Goal: Check status: Check status

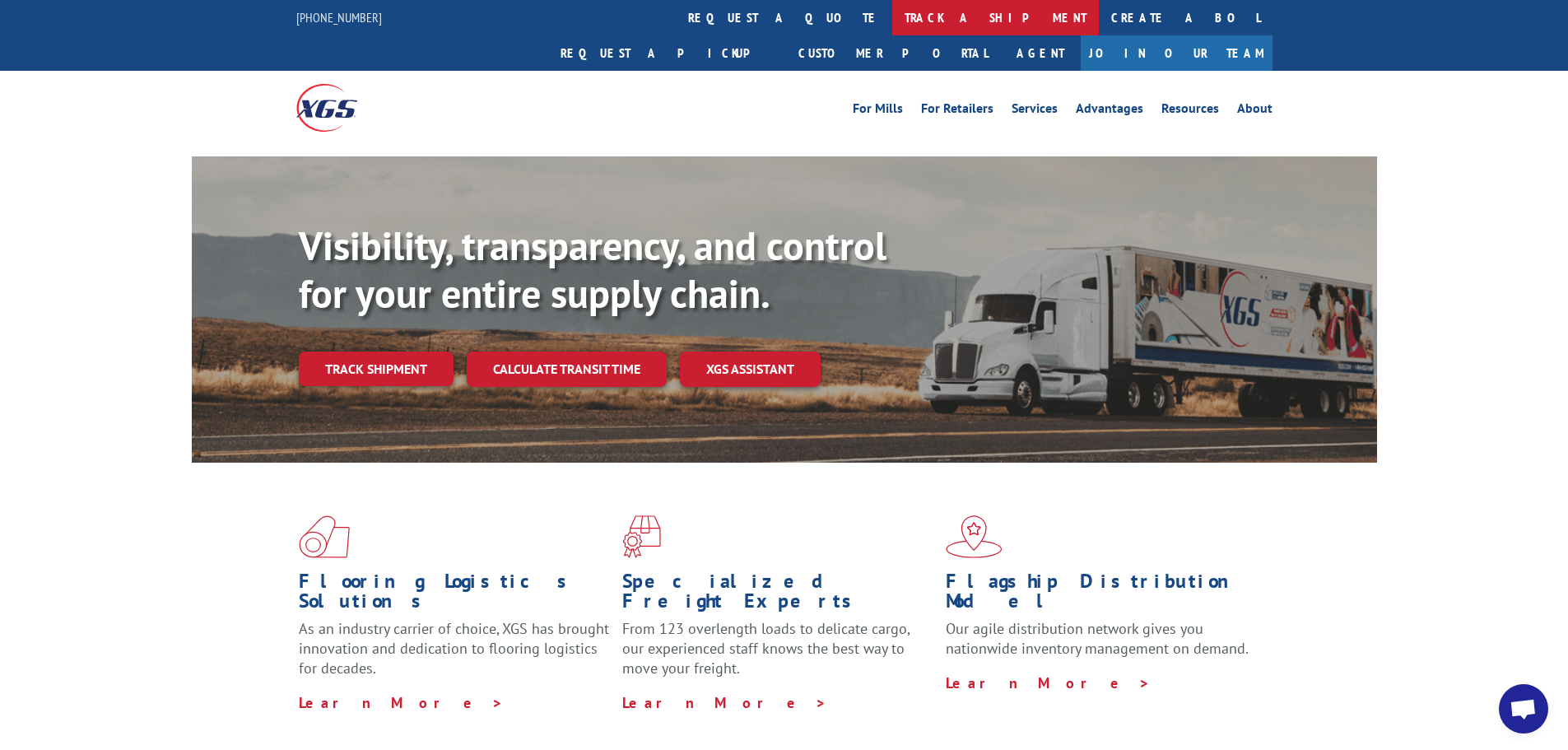
click at [893, 16] on link "track a shipment" at bounding box center [996, 17] width 207 height 36
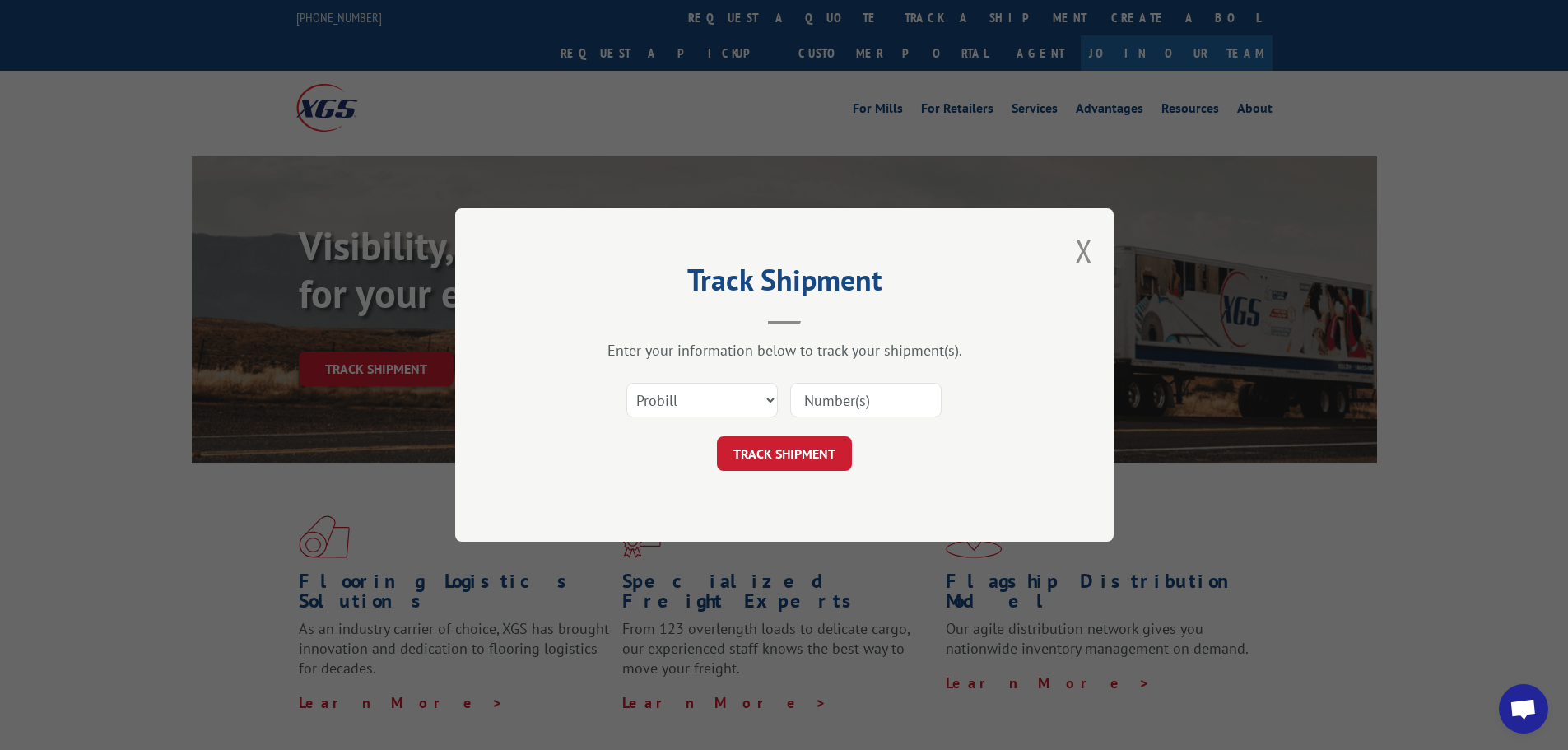
click at [877, 399] on input at bounding box center [866, 400] width 152 height 35
paste input "17562788"
type input "17562788"
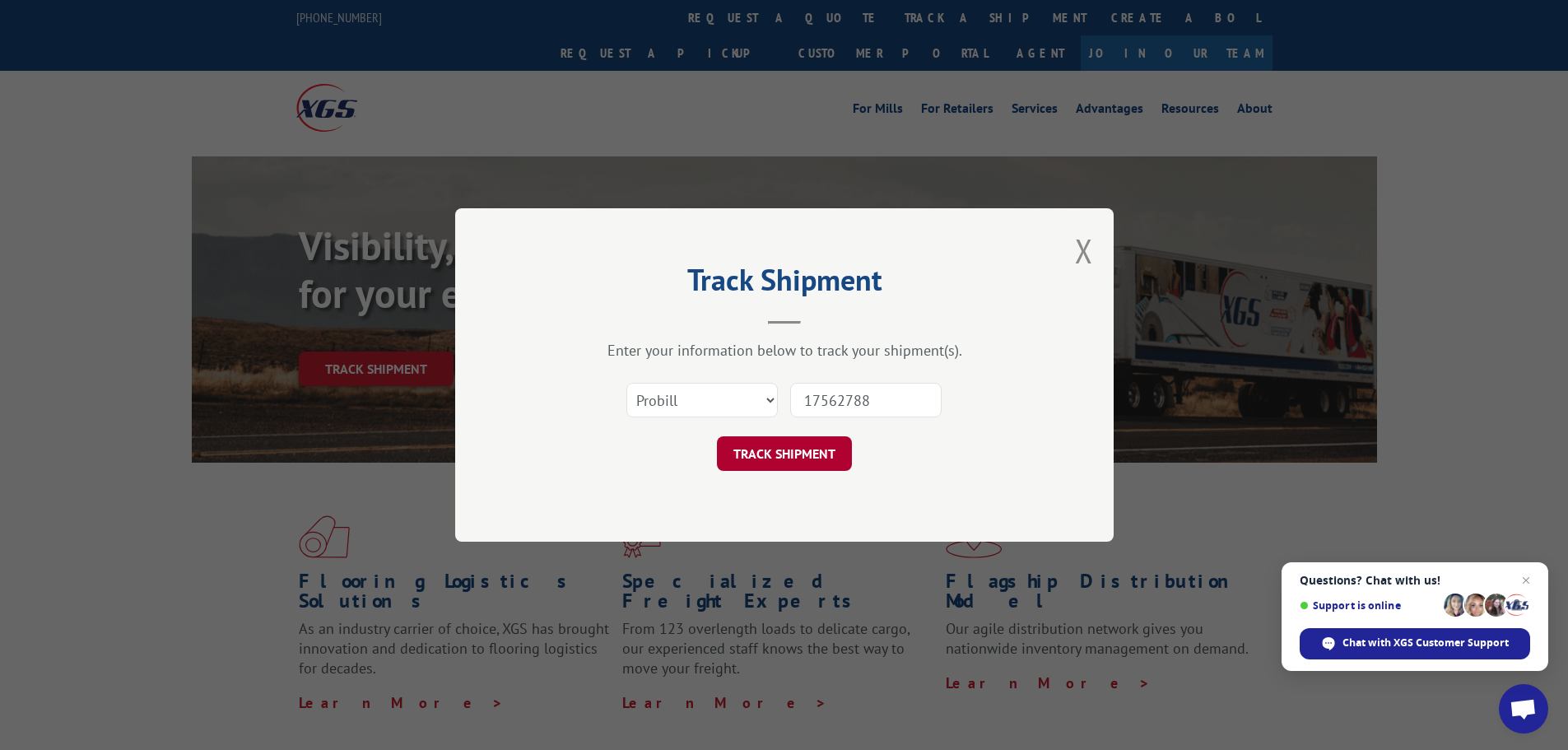
drag, startPoint x: 789, startPoint y: 451, endPoint x: 866, endPoint y: 447, distance: 77.1
click at [790, 449] on button "TRACK SHIPMENT" at bounding box center [784, 454] width 135 height 35
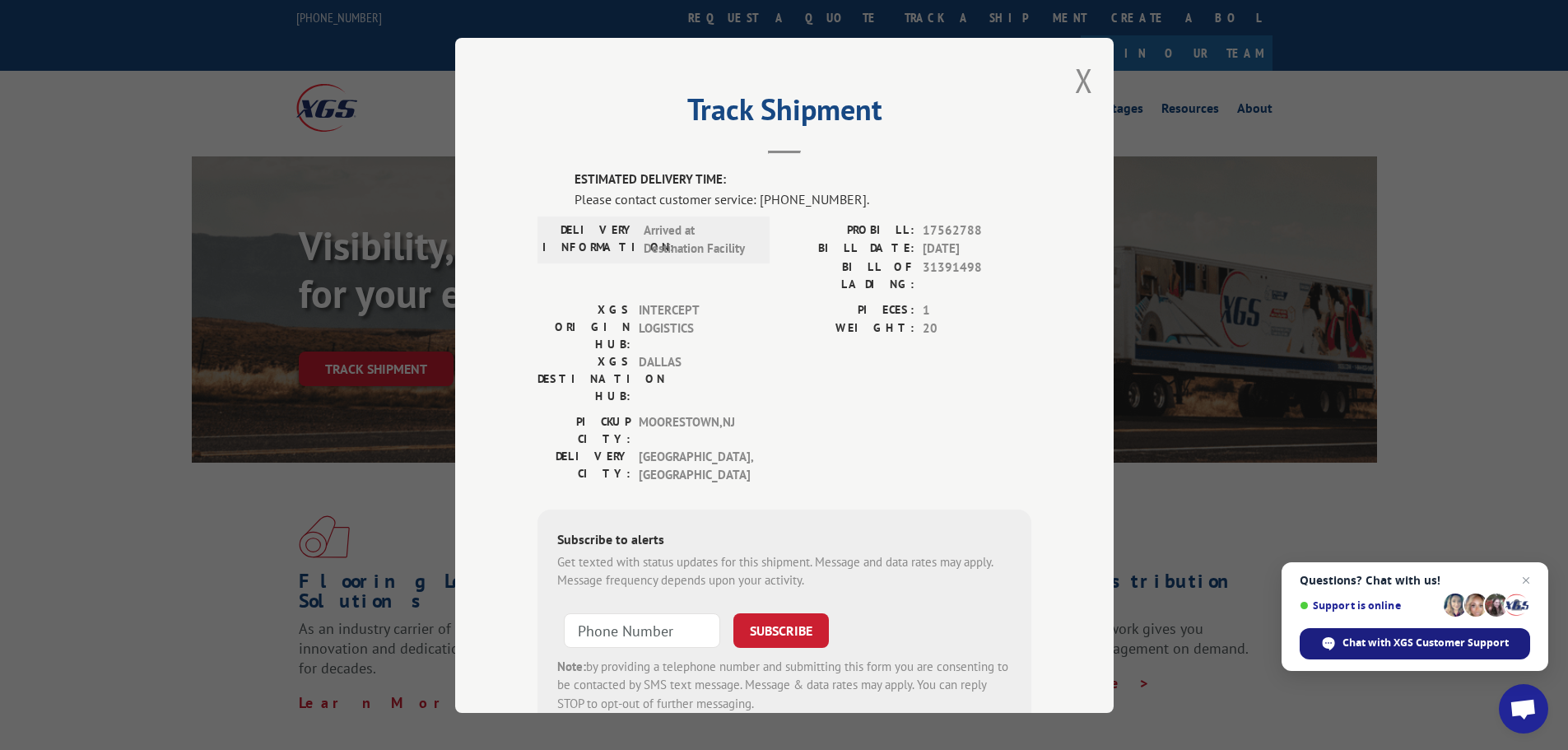
click at [1394, 635] on div "Chat with XGS Customer Support" at bounding box center [1415, 643] width 230 height 31
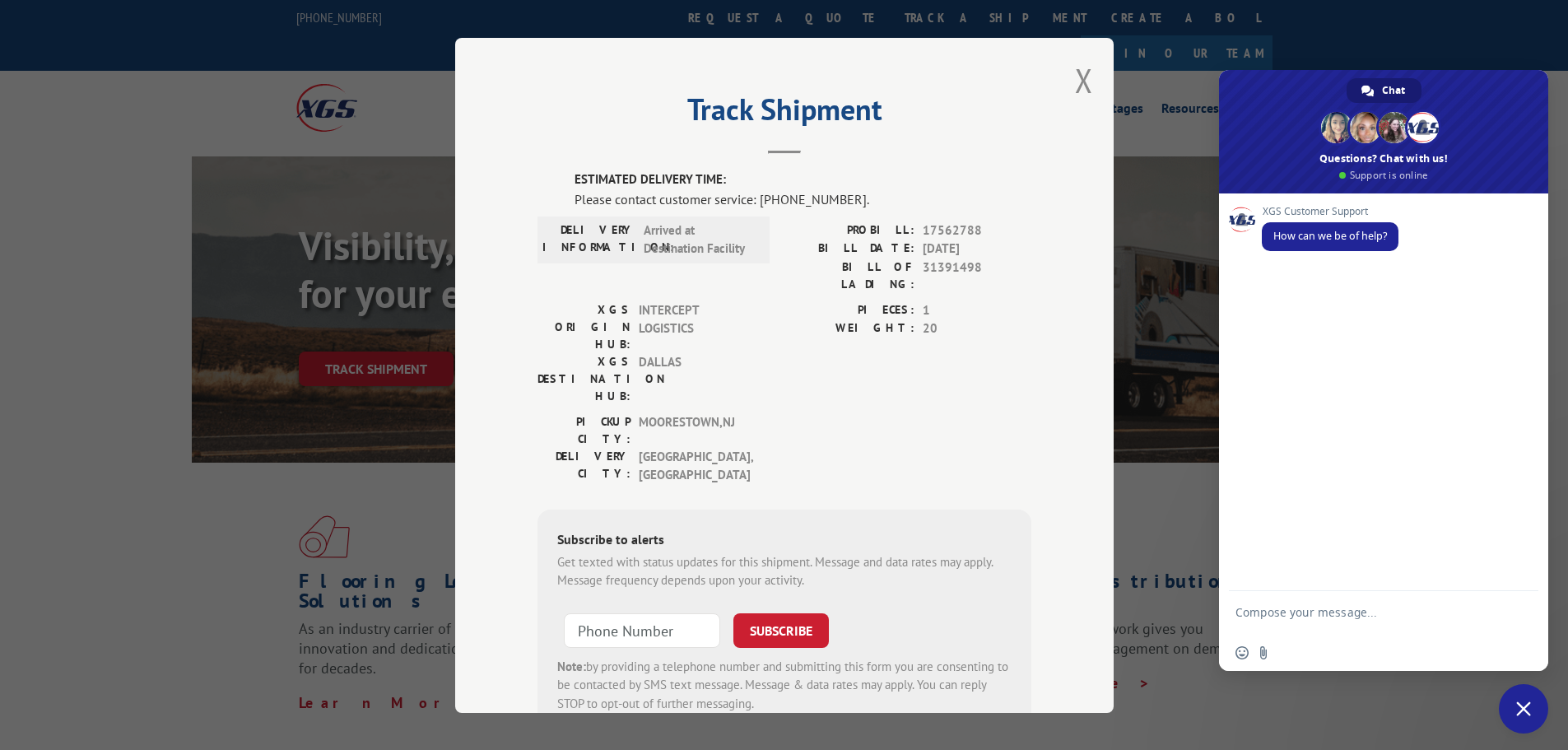
click at [1313, 609] on textarea "Compose your message..." at bounding box center [1365, 620] width 260 height 29
paste textarea "17562788"
type textarea "17562788"
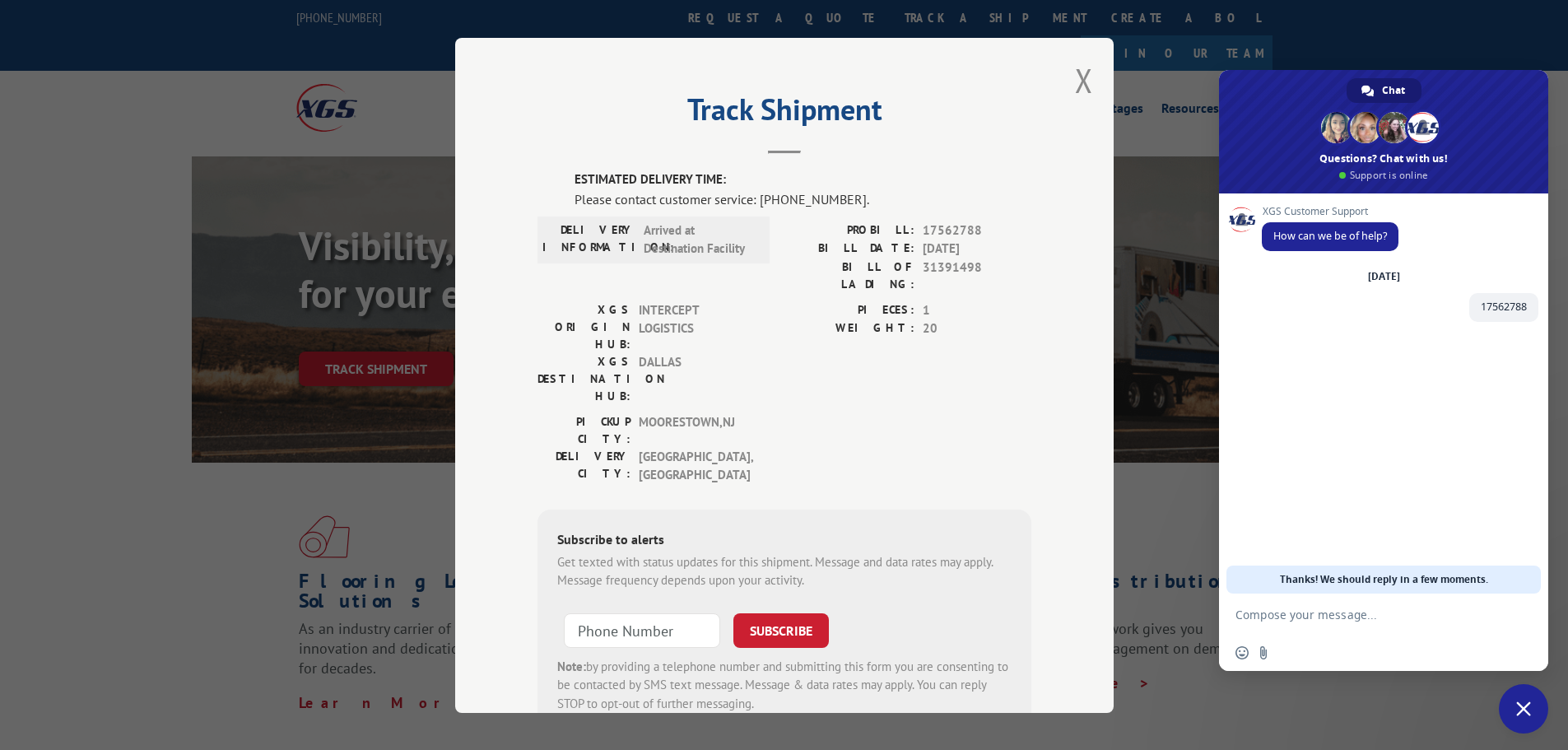
click at [1333, 614] on textarea "Compose your message..." at bounding box center [1365, 615] width 260 height 15
type textarea "I was told this is going out for delivery [DATE], can you let me know what's go…"
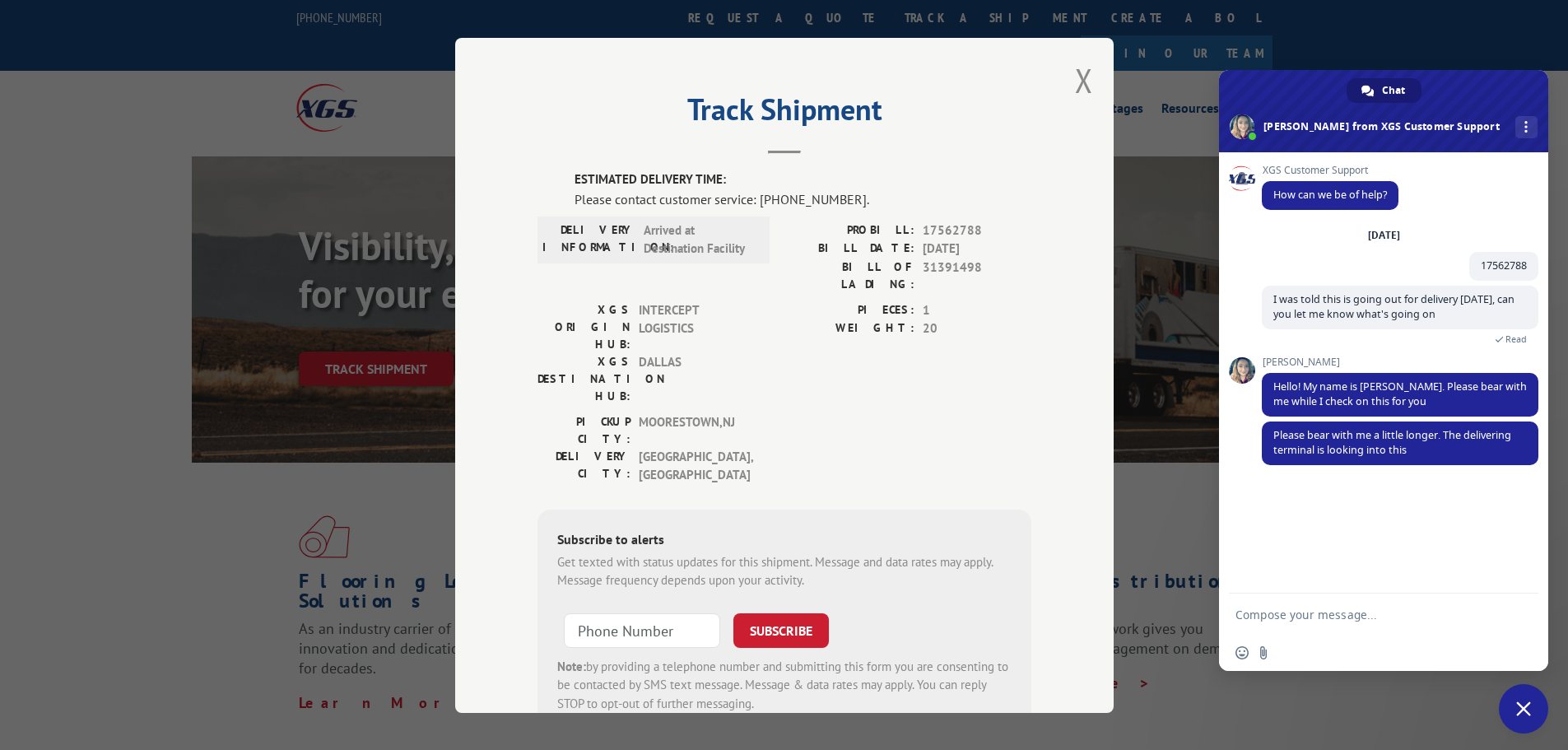
click at [1270, 617] on textarea "Compose your message..." at bounding box center [1365, 615] width 260 height 15
type textarea "I talked to them [DATE], they said they had no idea why it didn't go out [DATE]…"
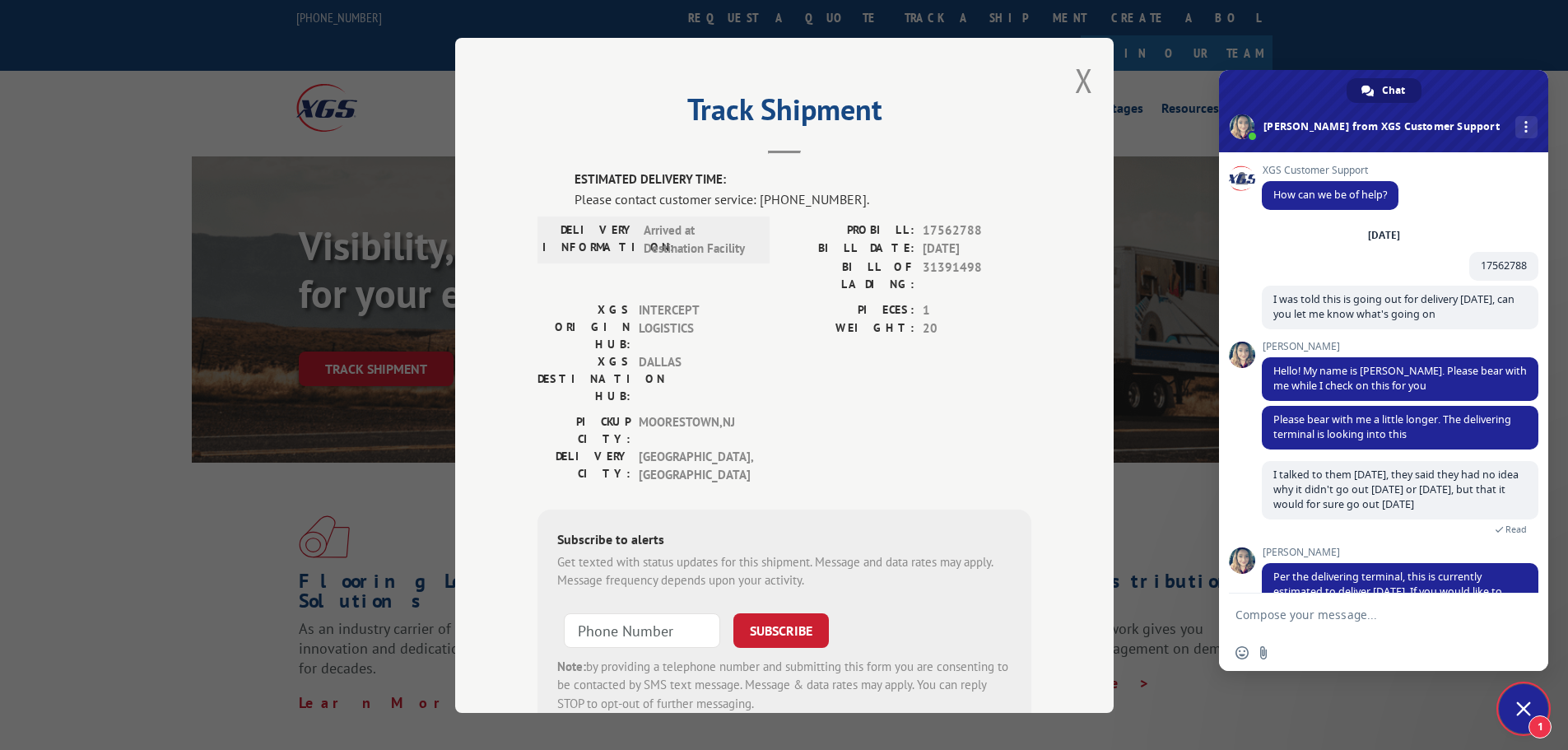
scroll to position [92, 0]
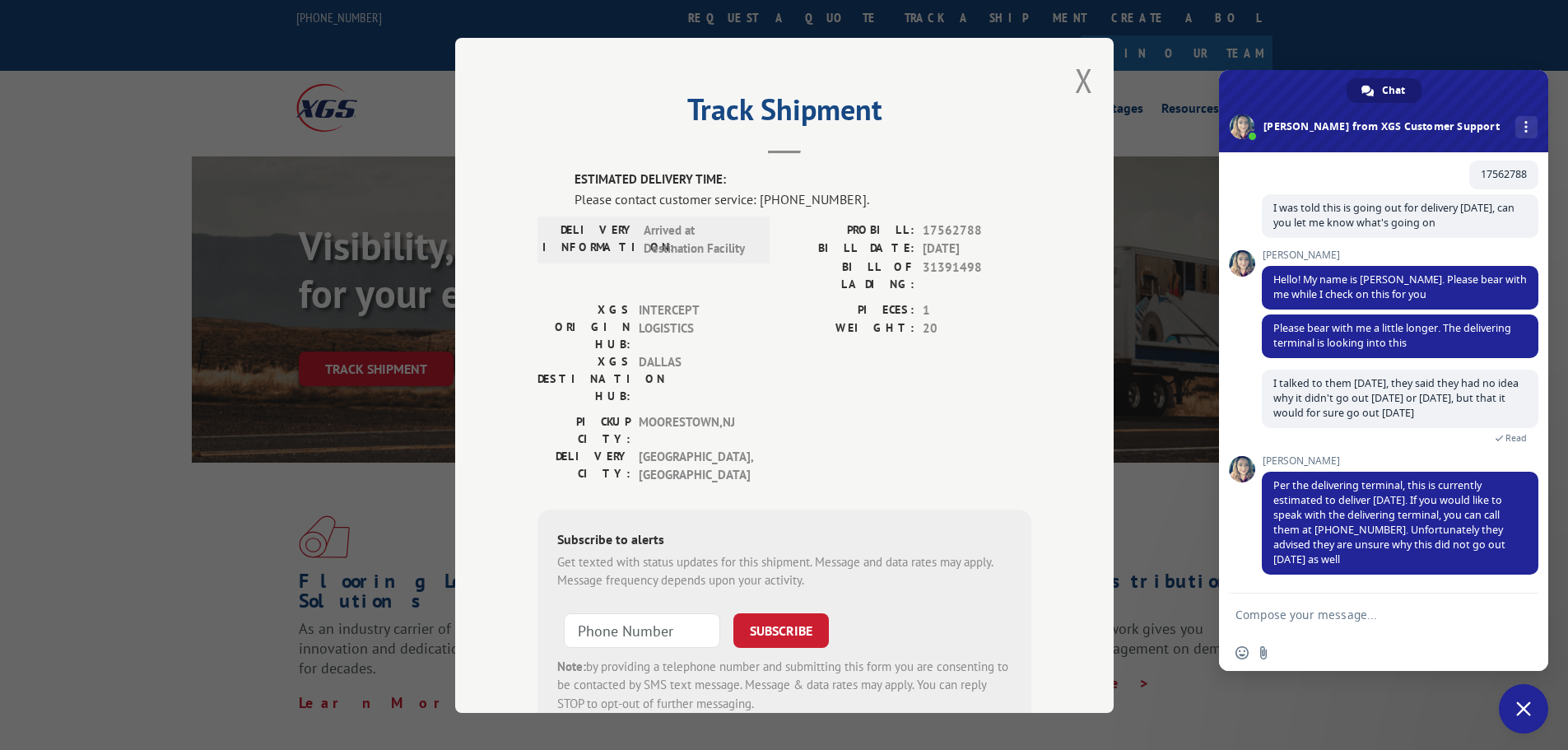
click at [1299, 611] on textarea "Compose your message..." at bounding box center [1365, 615] width 260 height 15
type textarea "This is complete BS"
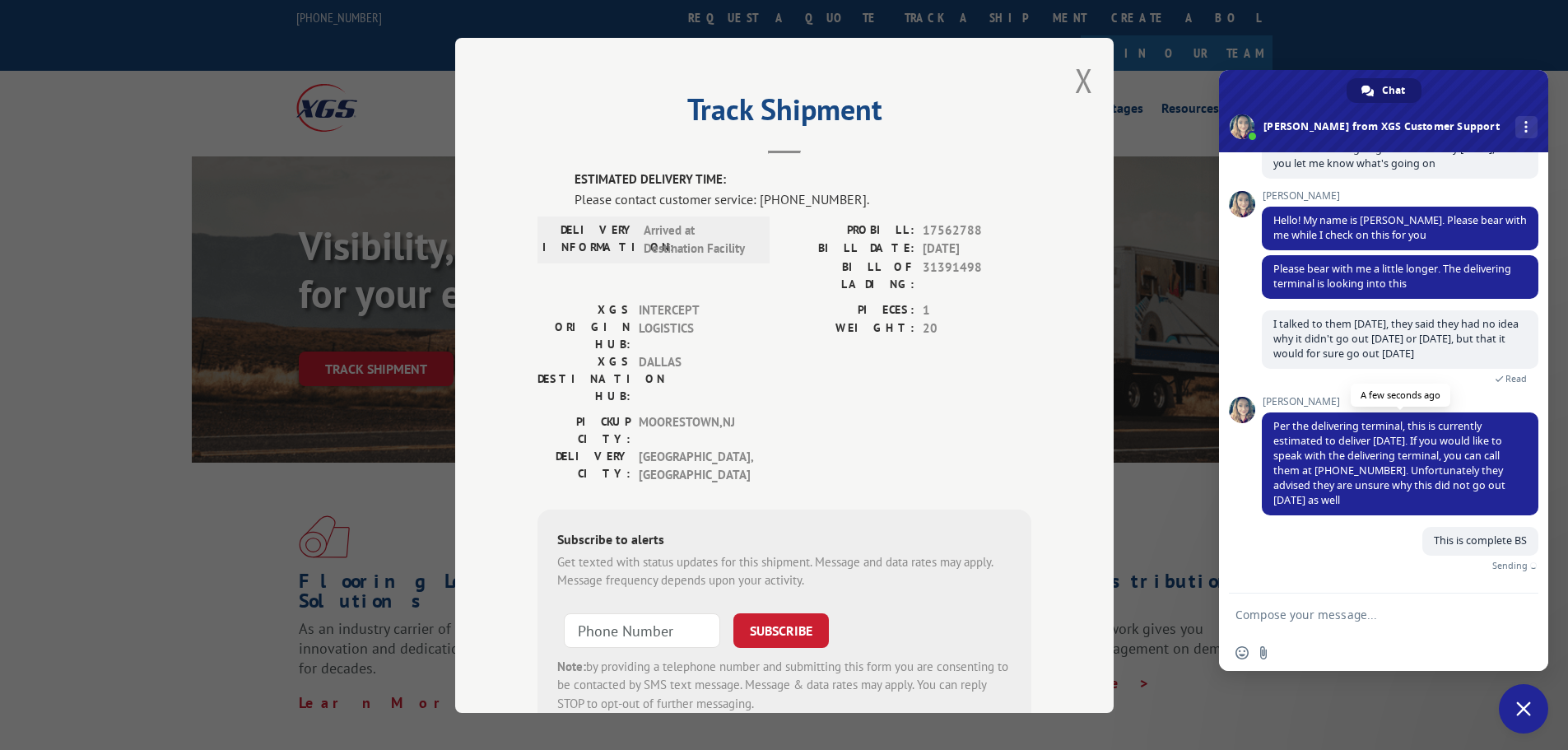
scroll to position [132, 0]
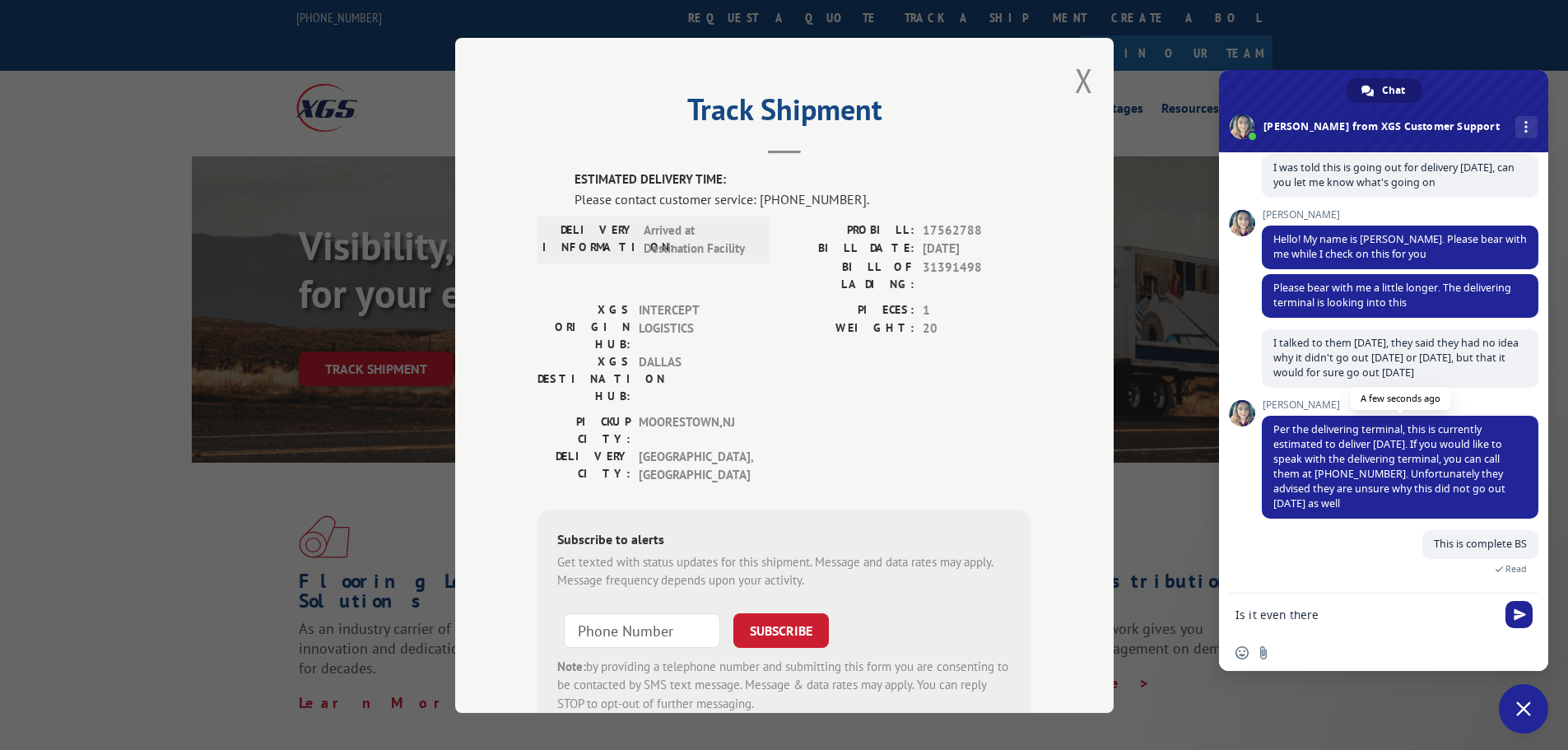
type textarea "Is it even there?"
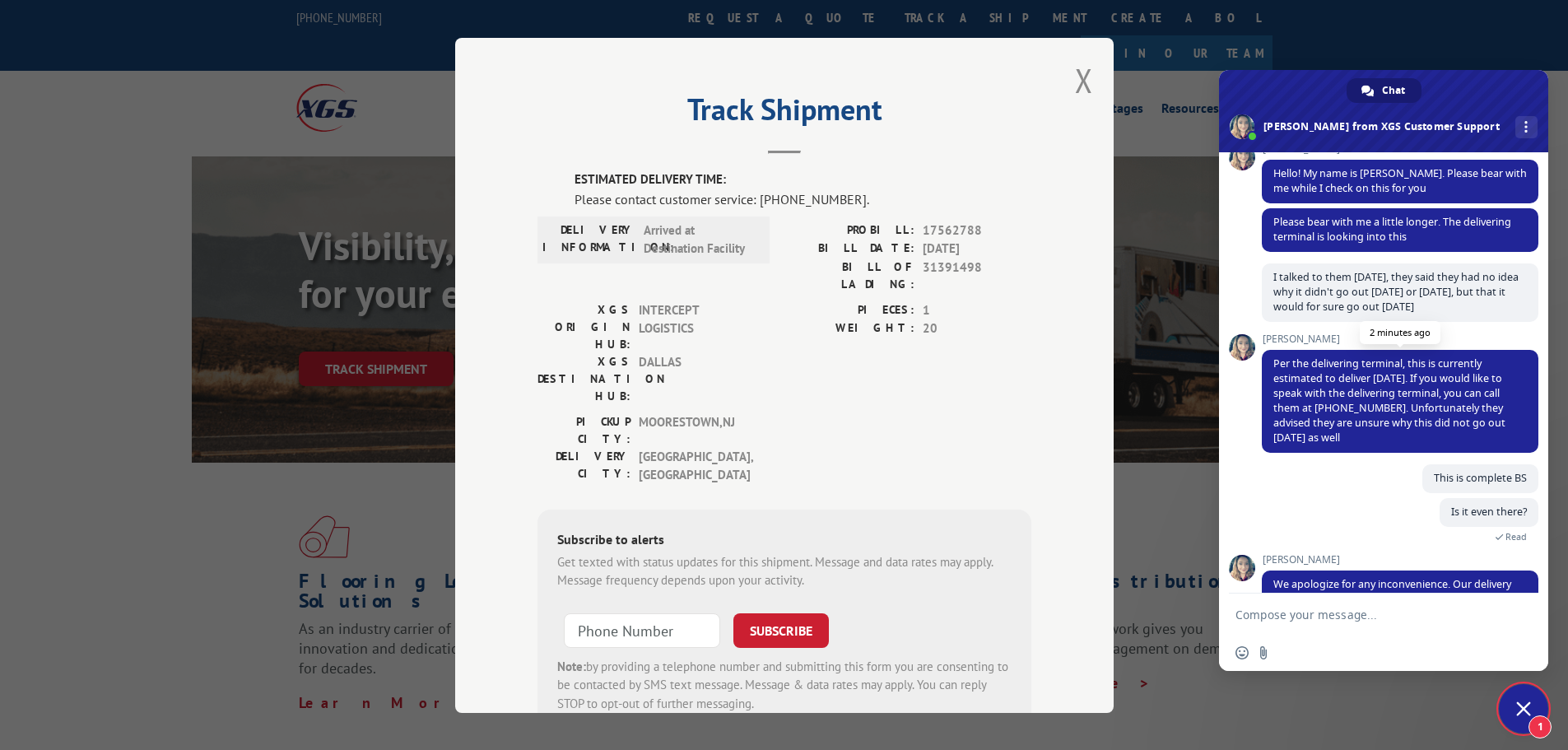
scroll to position [267, 0]
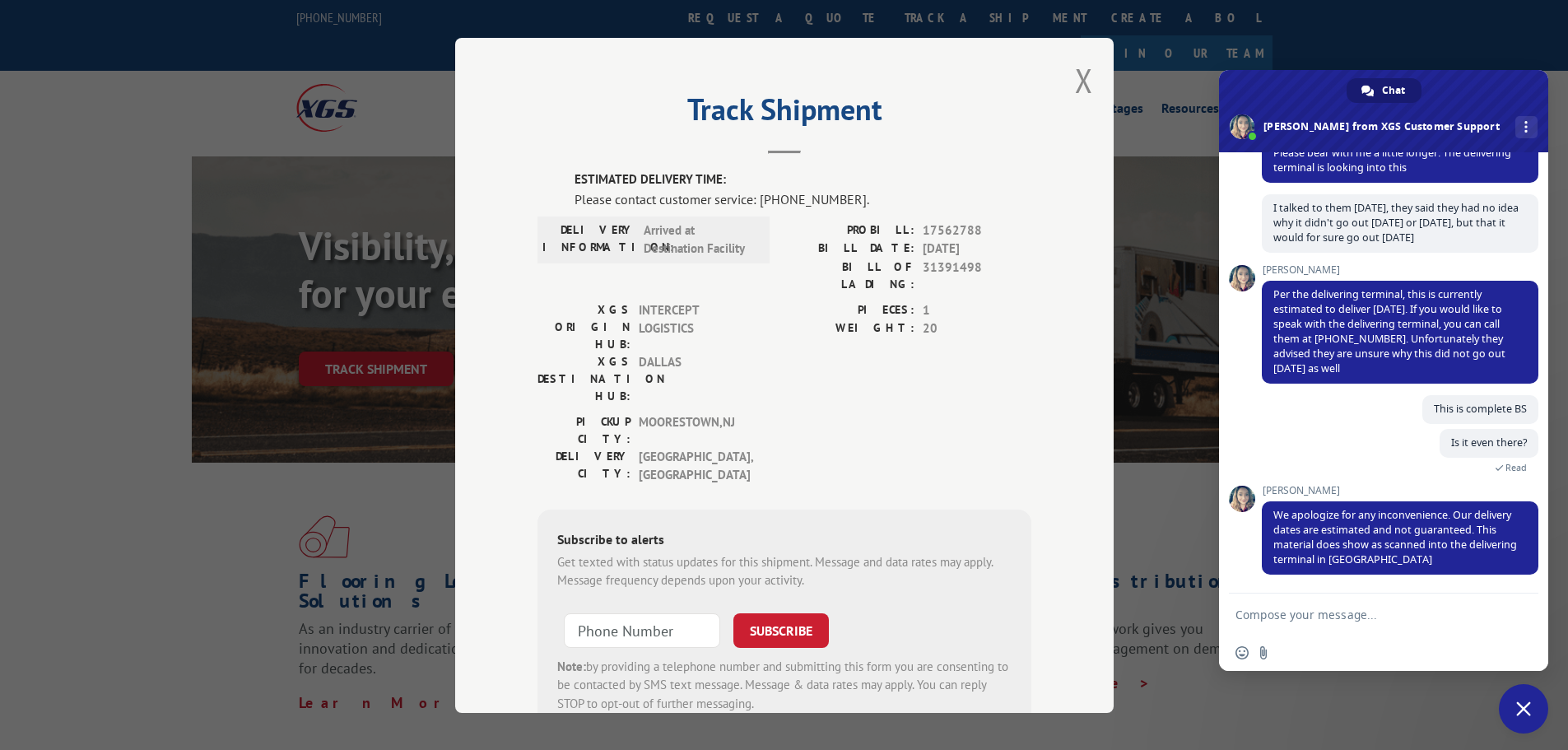
click at [1314, 617] on textarea "Compose your message..." at bounding box center [1365, 615] width 260 height 15
type textarea "I just called your terminal and they told me he would get it out [DATE]."
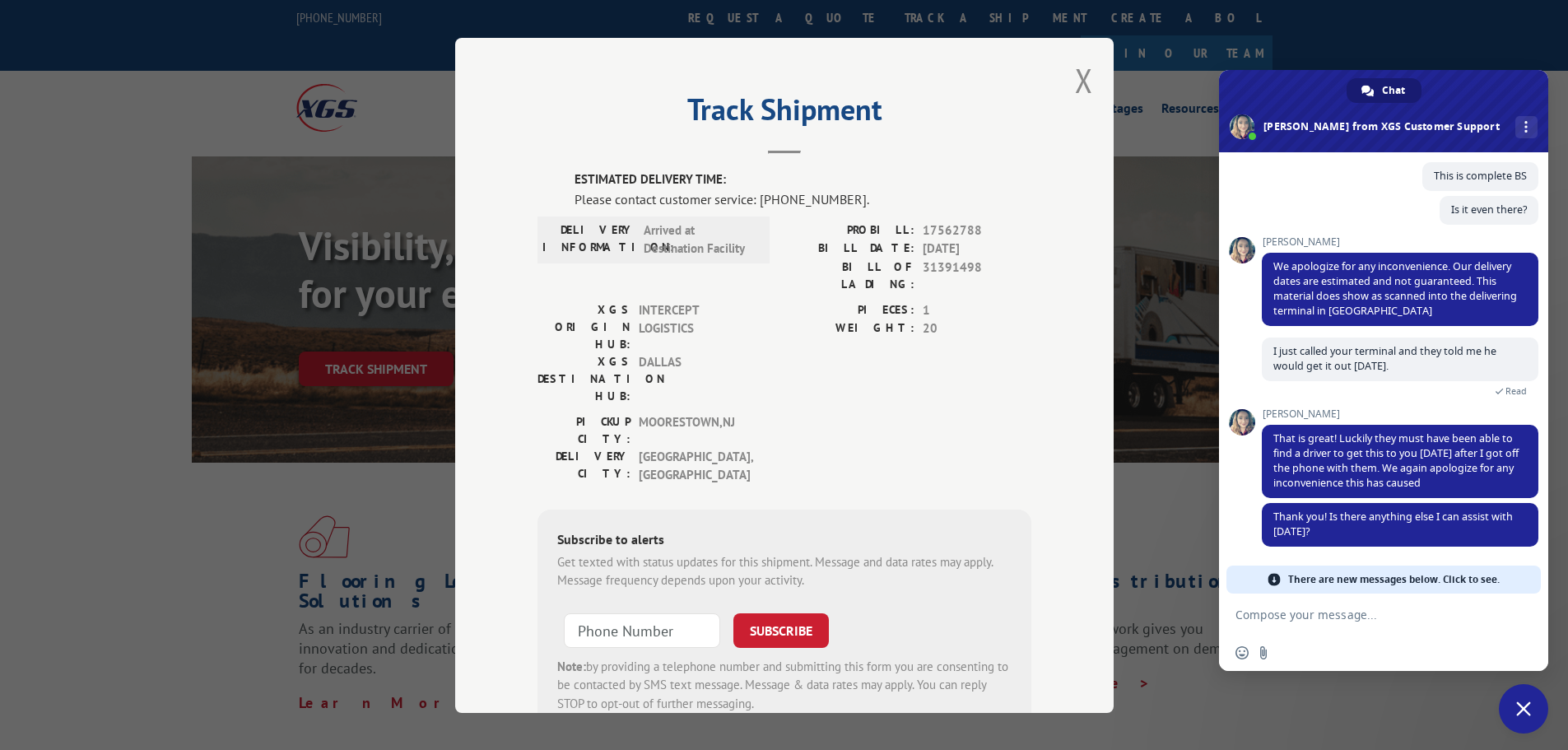
scroll to position [472, 0]
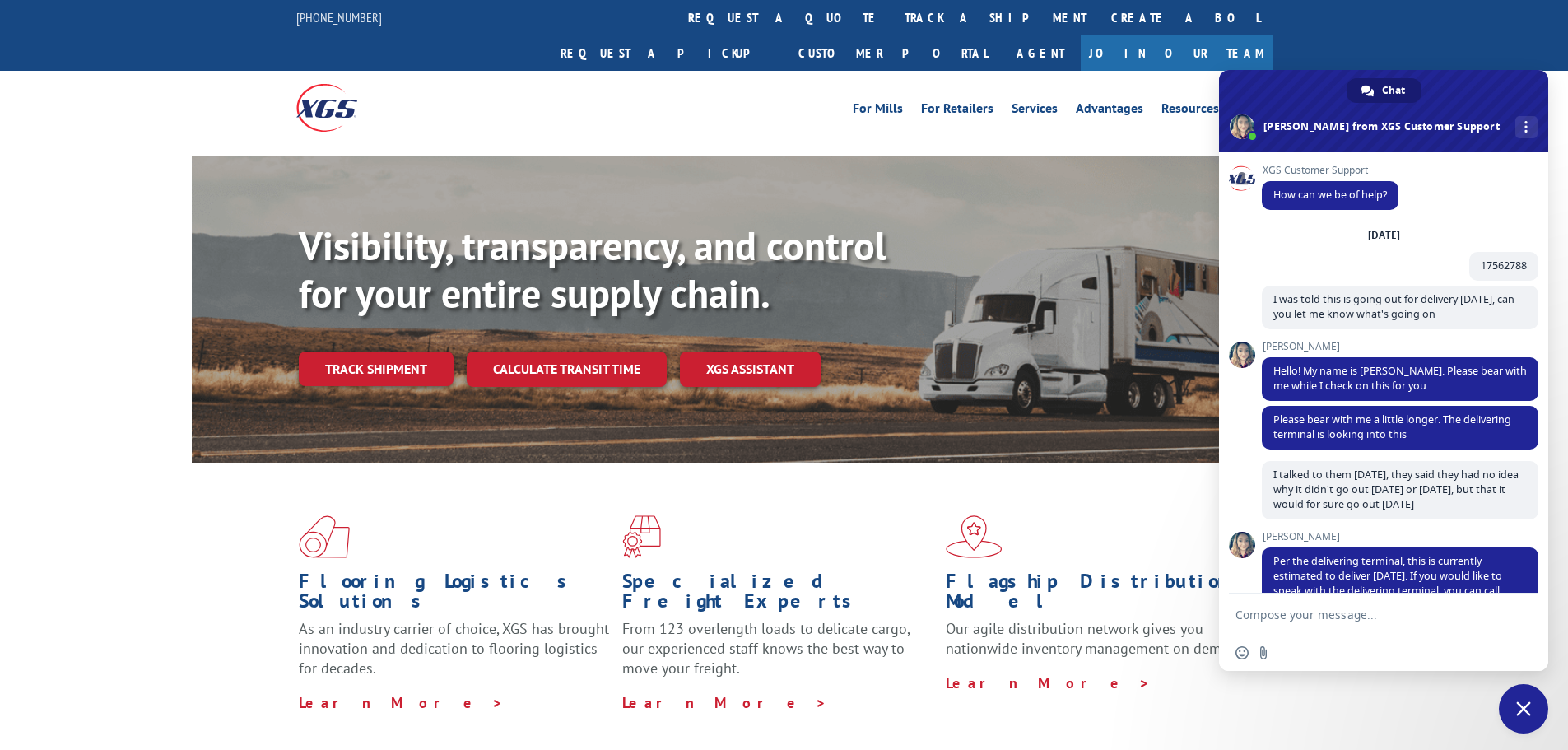
scroll to position [456, 0]
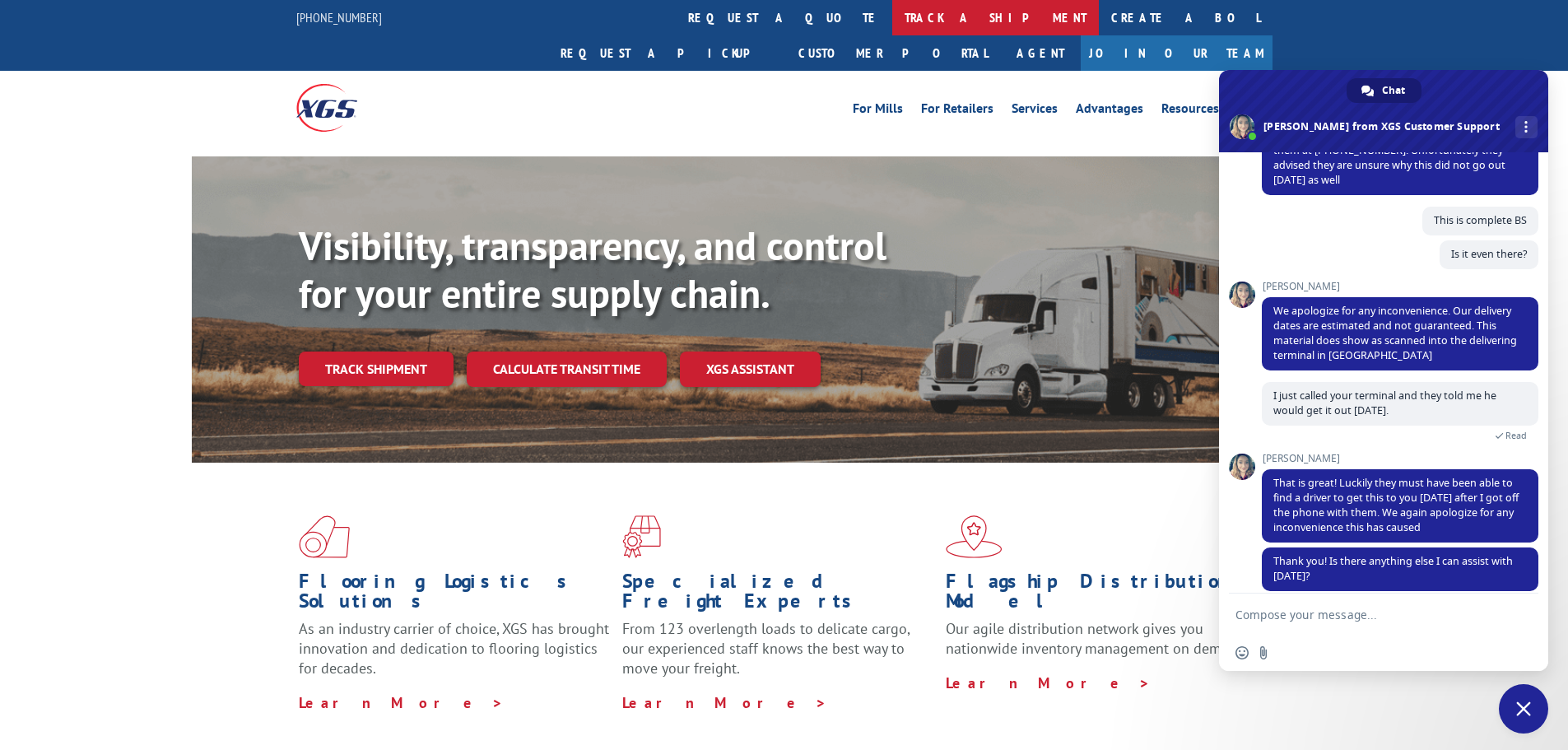
click at [893, 14] on link "track a shipment" at bounding box center [996, 17] width 207 height 36
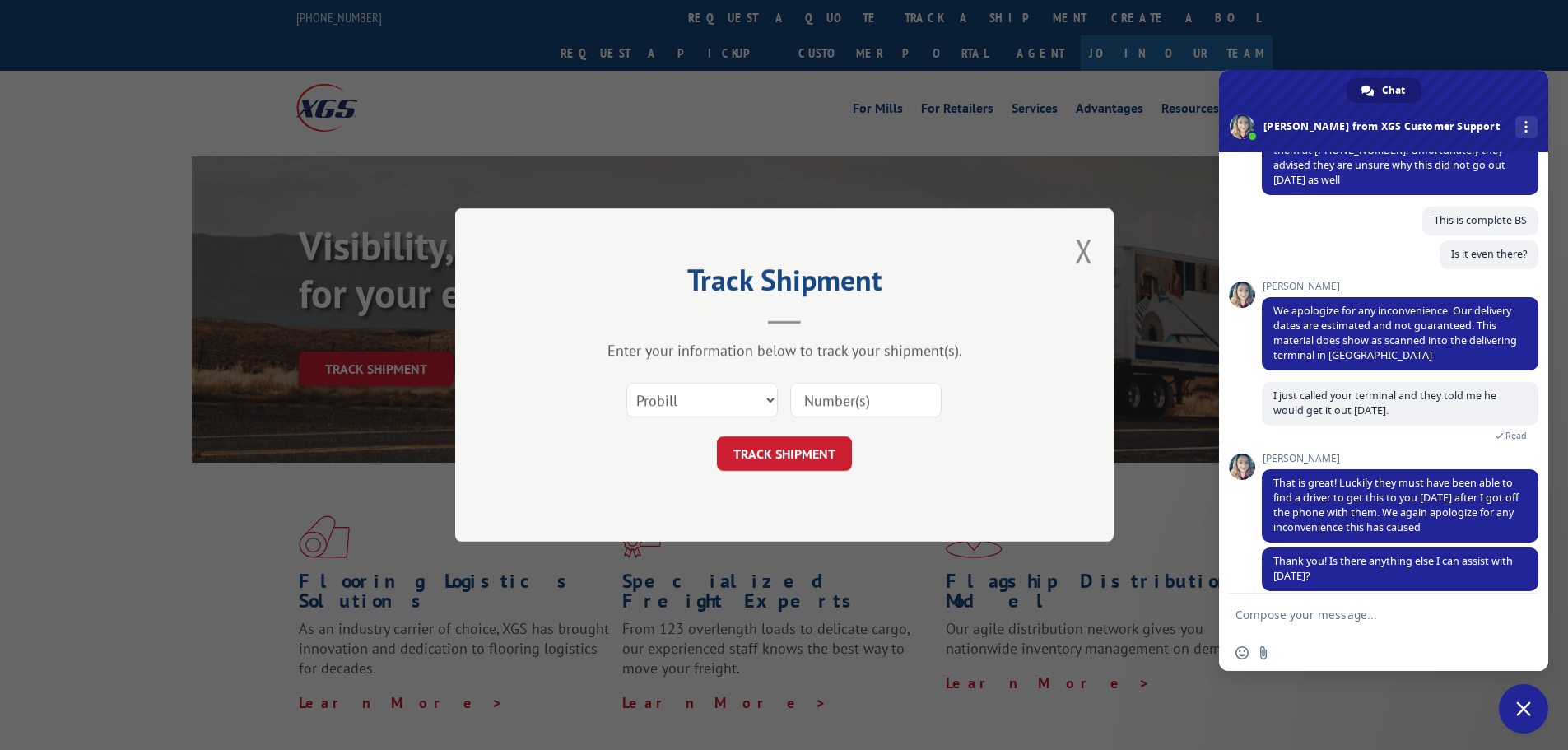
click at [838, 403] on input at bounding box center [866, 400] width 152 height 35
paste input "17562788"
type input "17562788"
click at [790, 441] on button "TRACK SHIPMENT" at bounding box center [784, 454] width 135 height 35
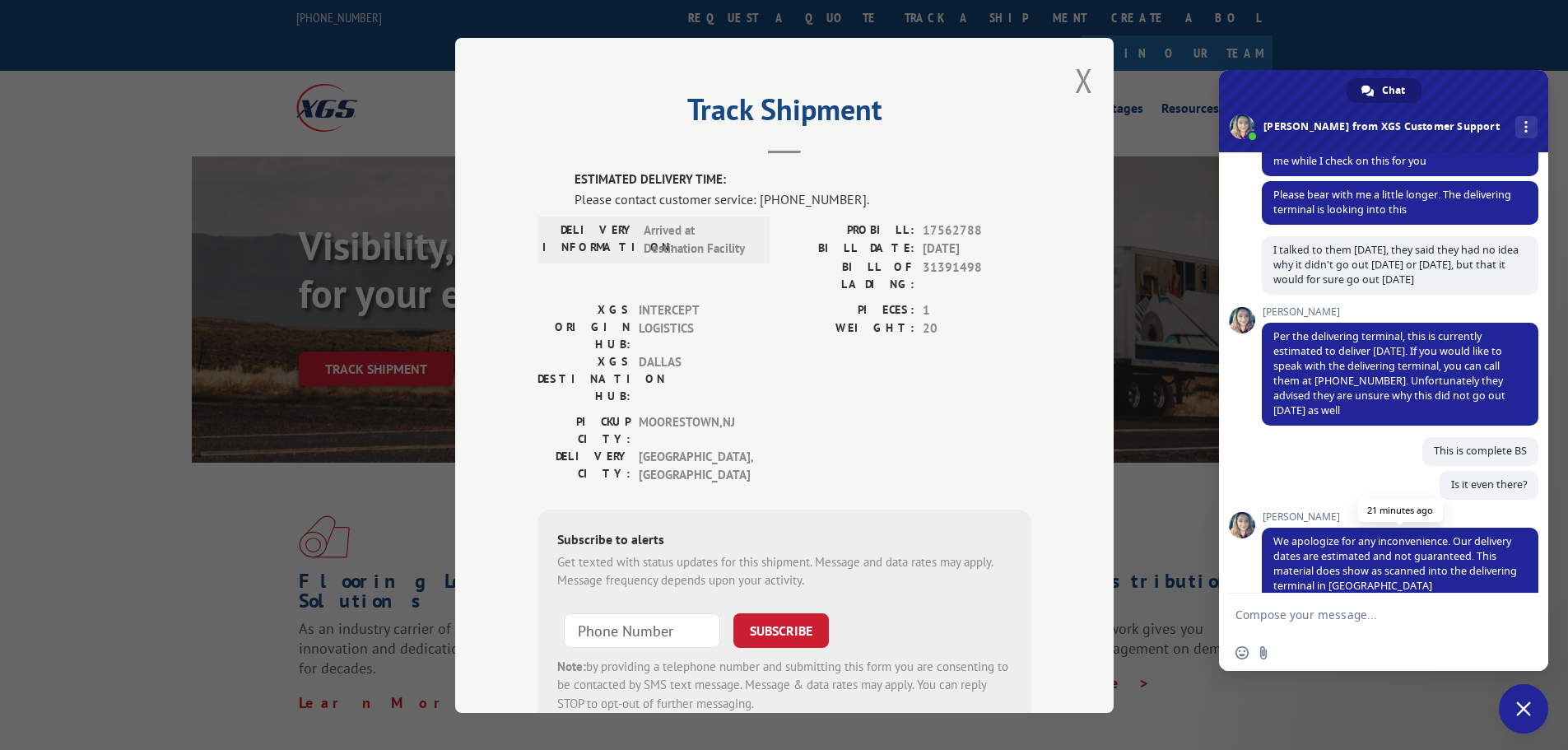
scroll to position [142, 0]
